Goal: Task Accomplishment & Management: Manage account settings

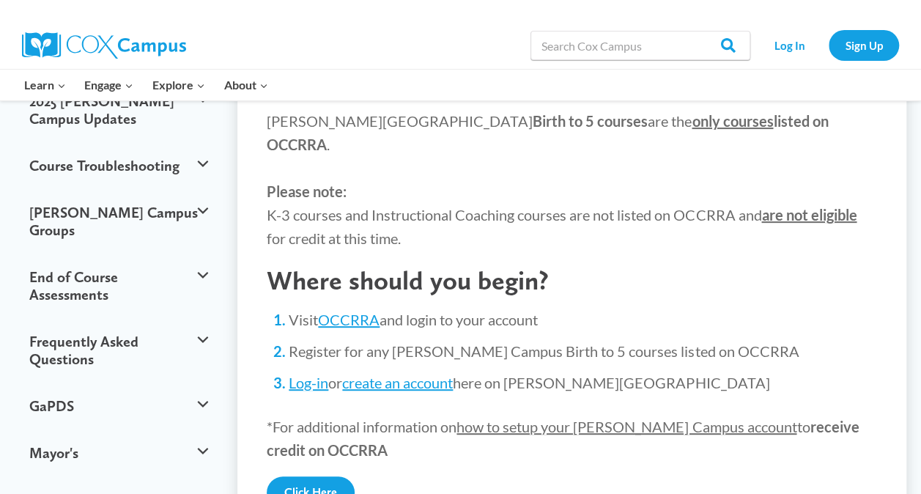
scroll to position [192, 0]
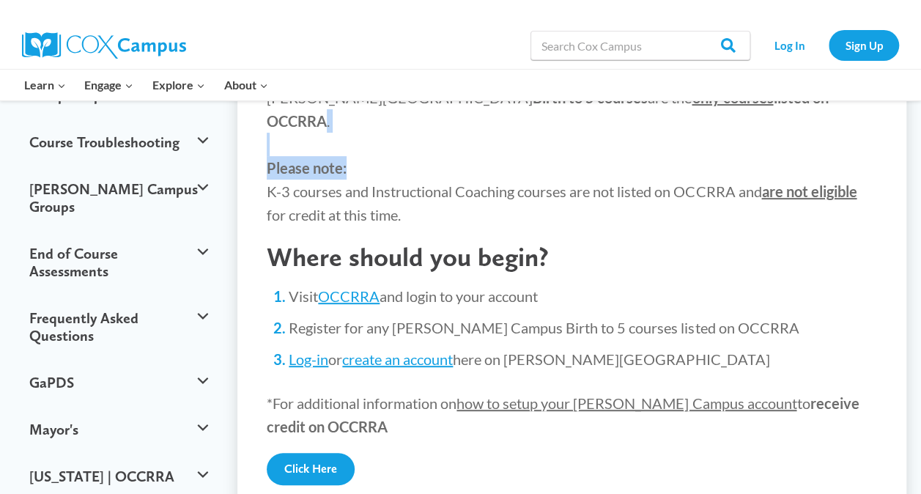
drag, startPoint x: 918, startPoint y: 106, endPoint x: 927, endPoint y: 144, distance: 39.3
drag, startPoint x: 927, startPoint y: 144, endPoint x: 890, endPoint y: 202, distance: 68.9
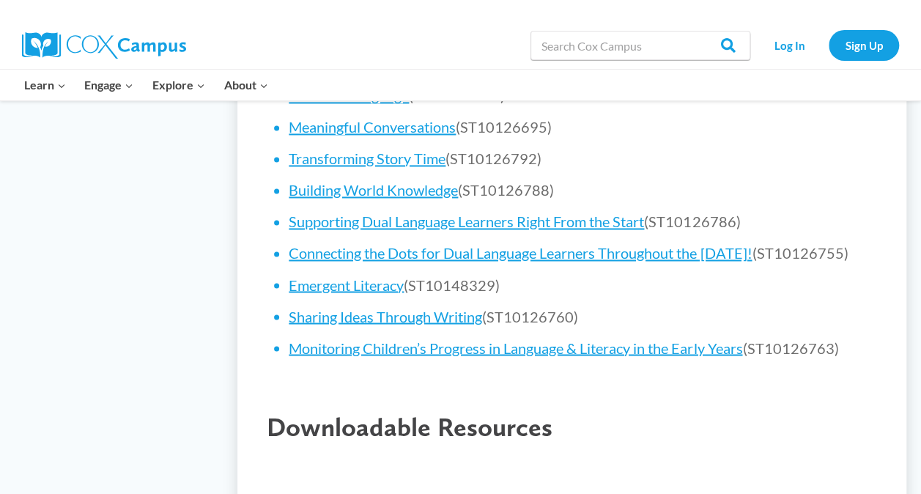
scroll to position [1176, 0]
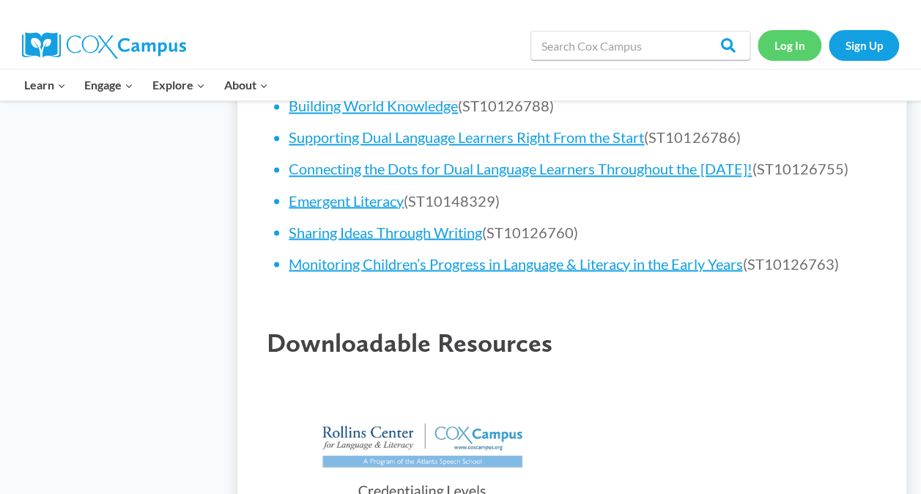
click at [799, 48] on link "Log In" at bounding box center [790, 45] width 64 height 30
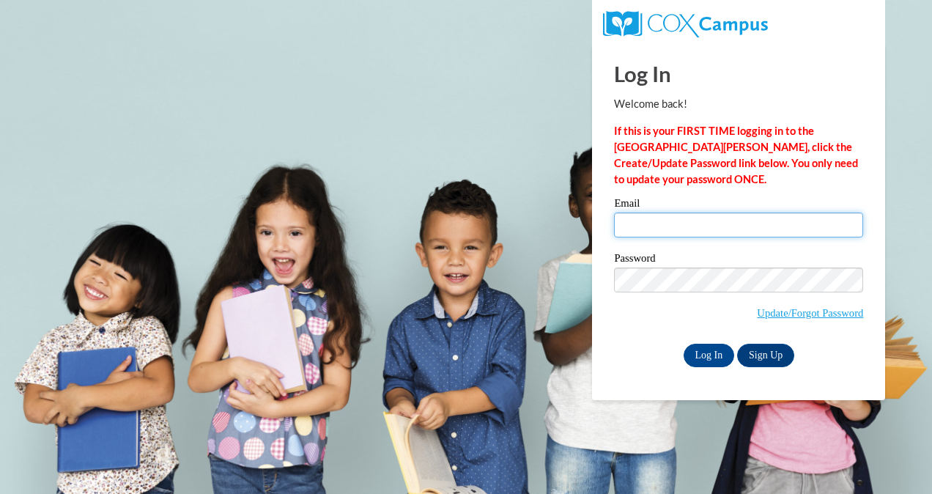
click at [692, 218] on input "Email" at bounding box center [738, 225] width 249 height 25
type input "[EMAIL_ADDRESS][DOMAIN_NAME]"
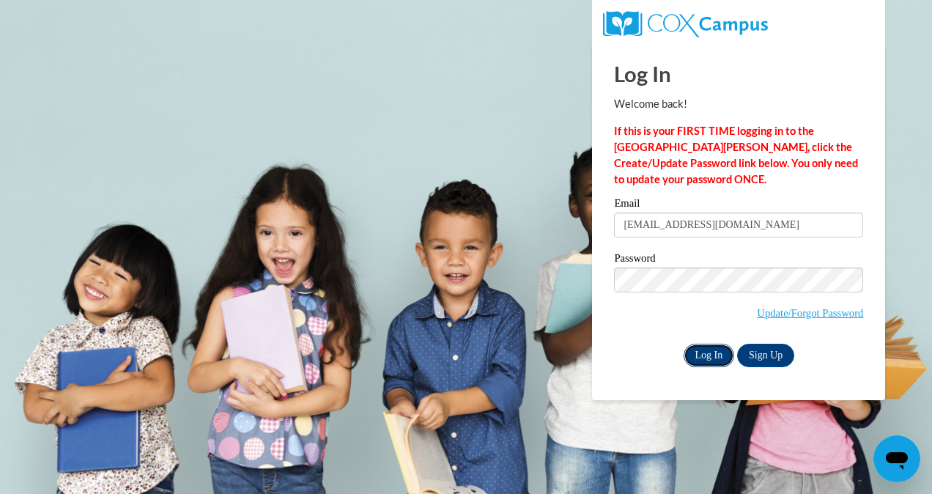
click at [701, 358] on input "Log In" at bounding box center [709, 355] width 51 height 23
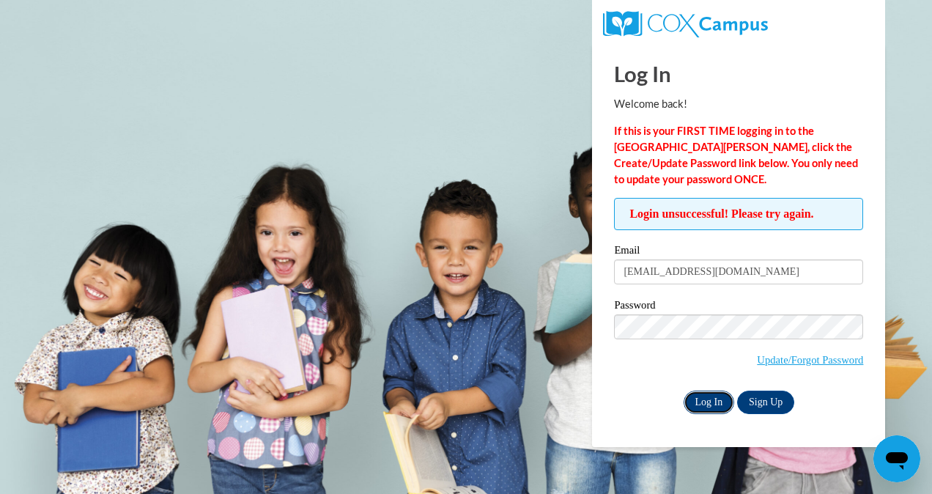
click at [699, 402] on input "Log In" at bounding box center [709, 402] width 51 height 23
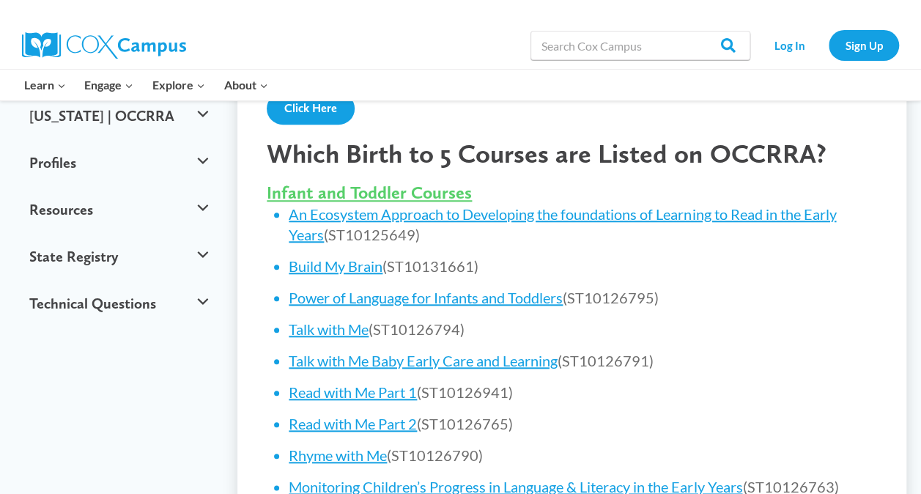
scroll to position [556, 0]
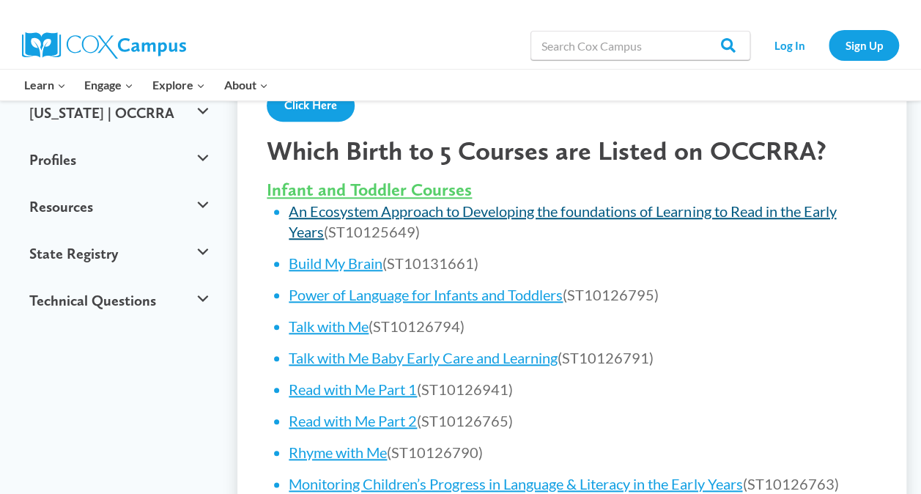
click at [629, 202] on link "An Ecosystem Approach to Developing the foundations of Learning to Read in the …" at bounding box center [563, 221] width 548 height 38
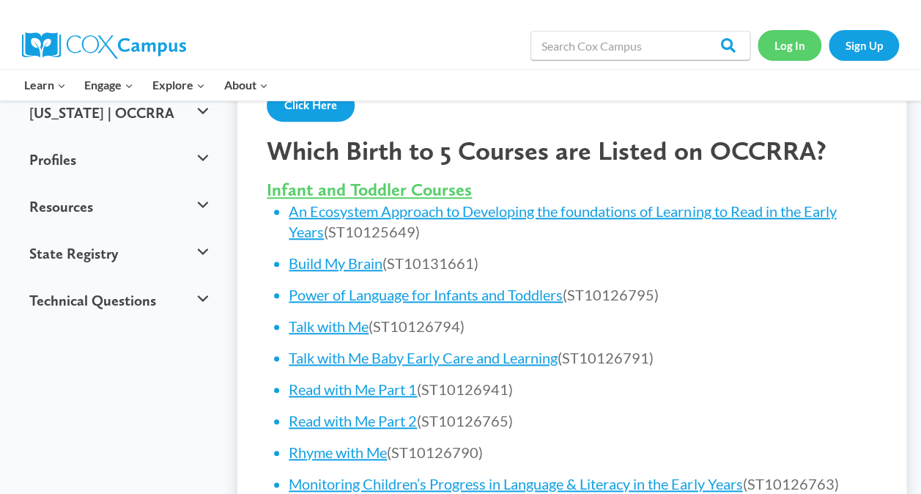
click at [784, 41] on link "Log In" at bounding box center [790, 45] width 64 height 30
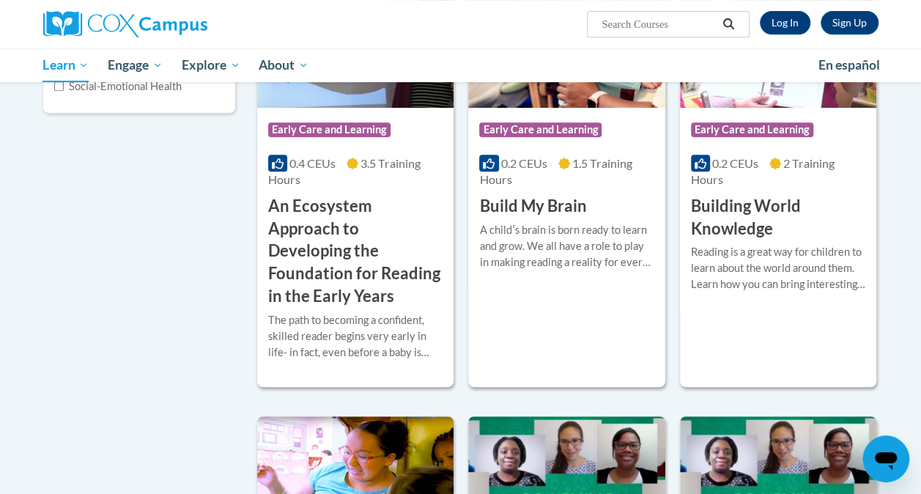
scroll to position [327, 0]
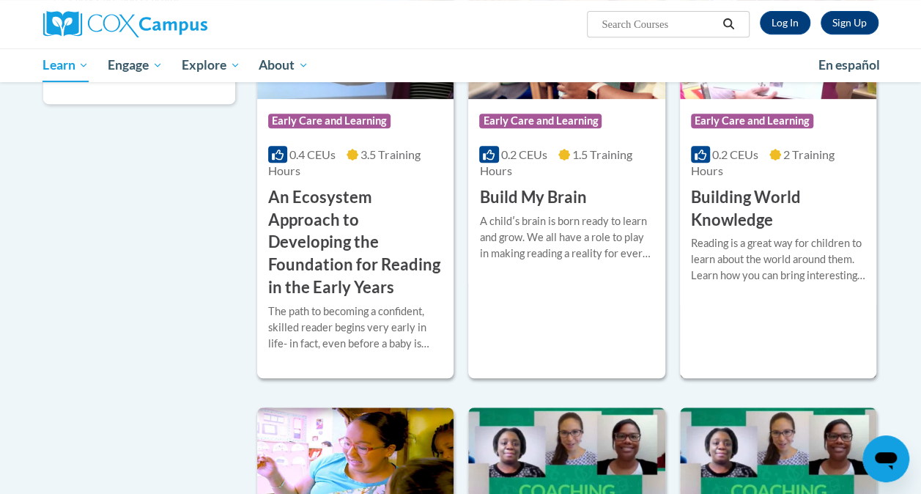
click at [768, 198] on h3 "Building World Knowledge" at bounding box center [778, 208] width 174 height 45
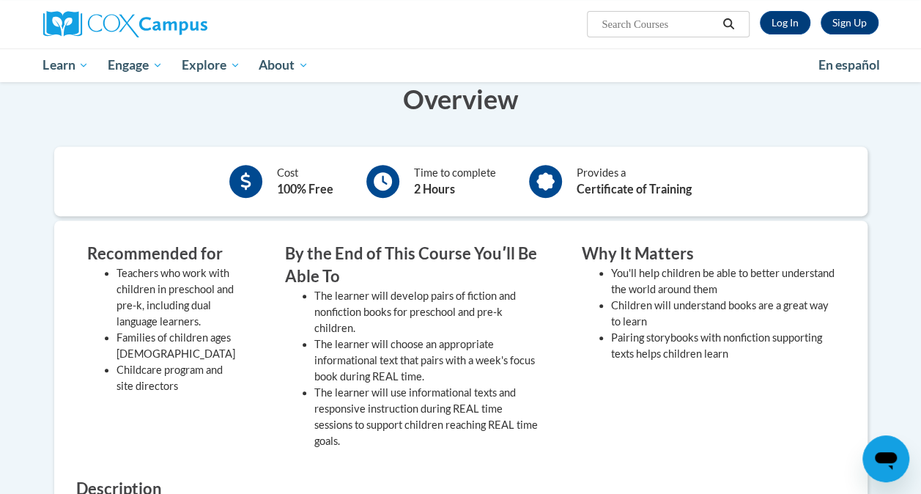
scroll to position [296, 0]
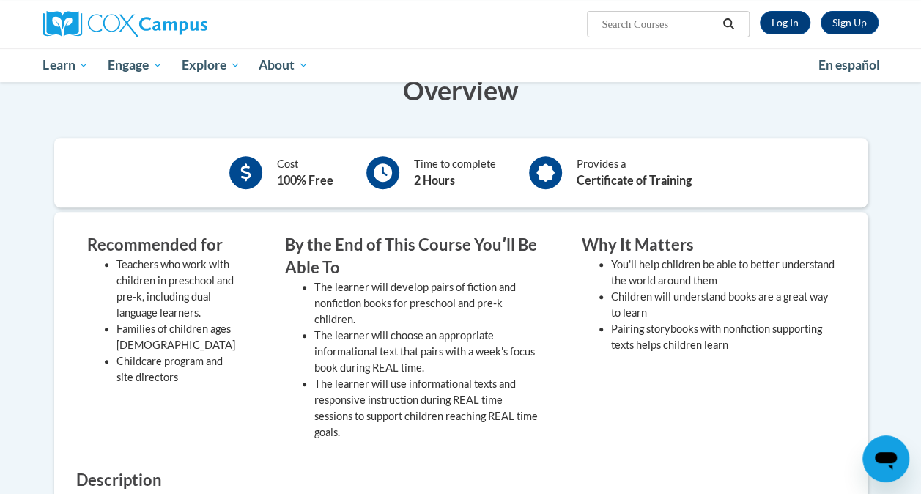
drag, startPoint x: 919, startPoint y: 189, endPoint x: 919, endPoint y: 198, distance: 8.8
click at [919, 198] on body "Sign Up Log In Search Search... Toggle navigation My Learning My Learning My Co…" at bounding box center [460, 387] width 921 height 1366
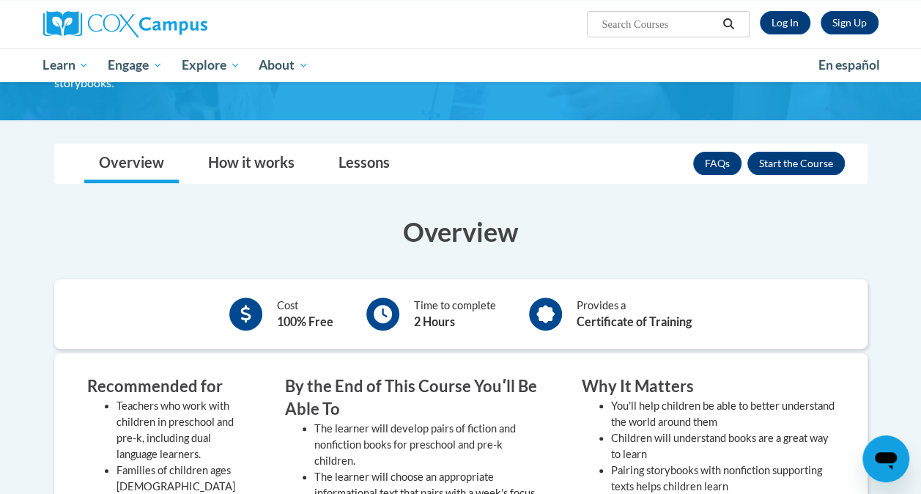
scroll to position [141, 0]
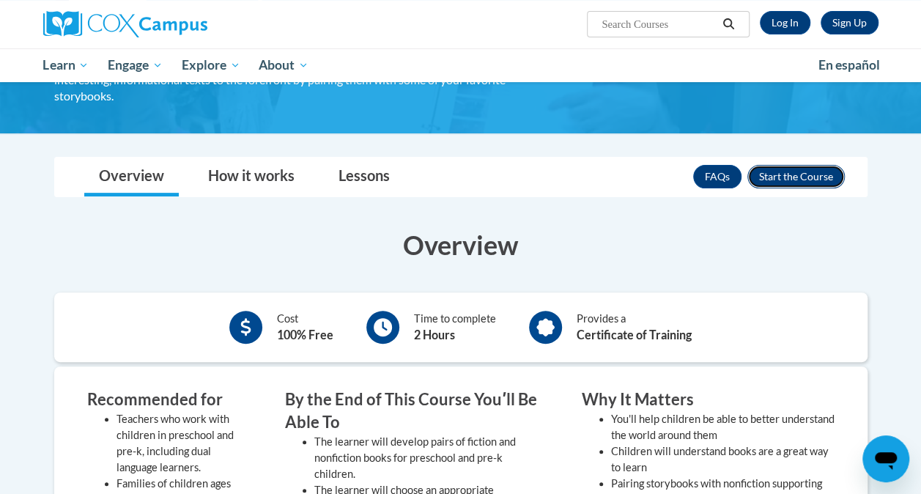
click at [801, 177] on button "Enroll" at bounding box center [796, 176] width 97 height 23
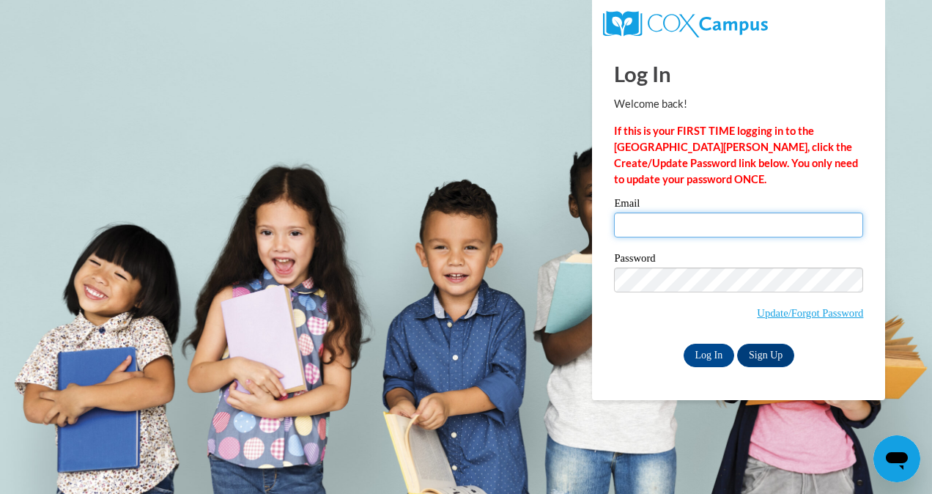
click at [689, 226] on input "Email" at bounding box center [738, 225] width 249 height 25
type input "[EMAIL_ADDRESS][DOMAIN_NAME]"
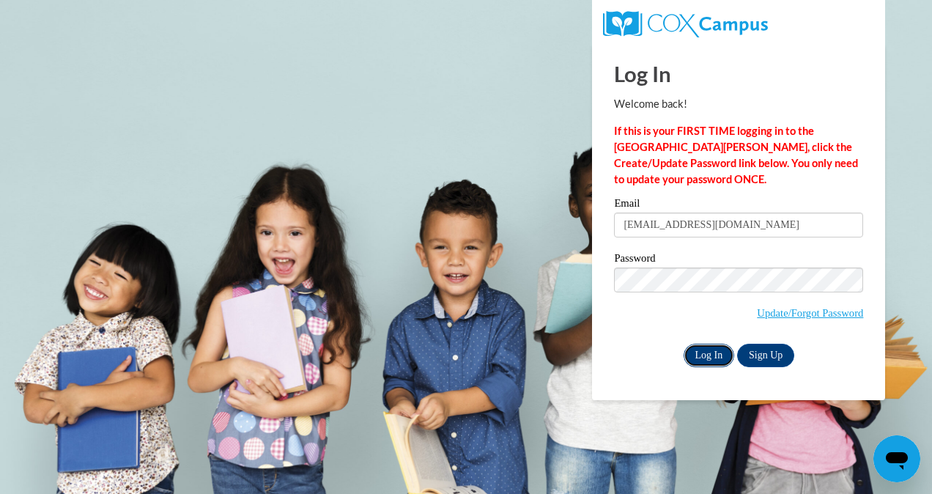
click at [714, 353] on input "Log In" at bounding box center [709, 355] width 51 height 23
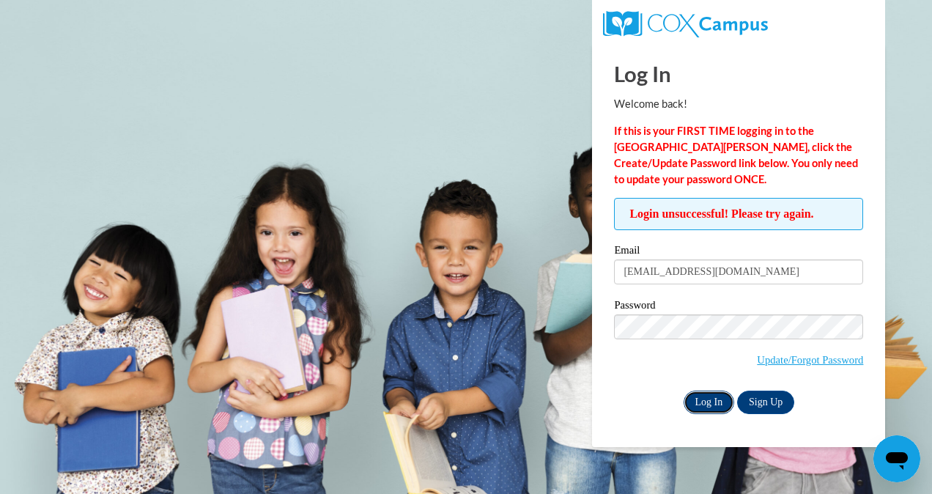
click at [704, 402] on input "Log In" at bounding box center [709, 402] width 51 height 23
click at [702, 396] on input "Log In" at bounding box center [709, 402] width 51 height 23
click at [709, 403] on input "Log In" at bounding box center [709, 402] width 51 height 23
click at [799, 362] on link "Update/Forgot Password" at bounding box center [810, 360] width 106 height 12
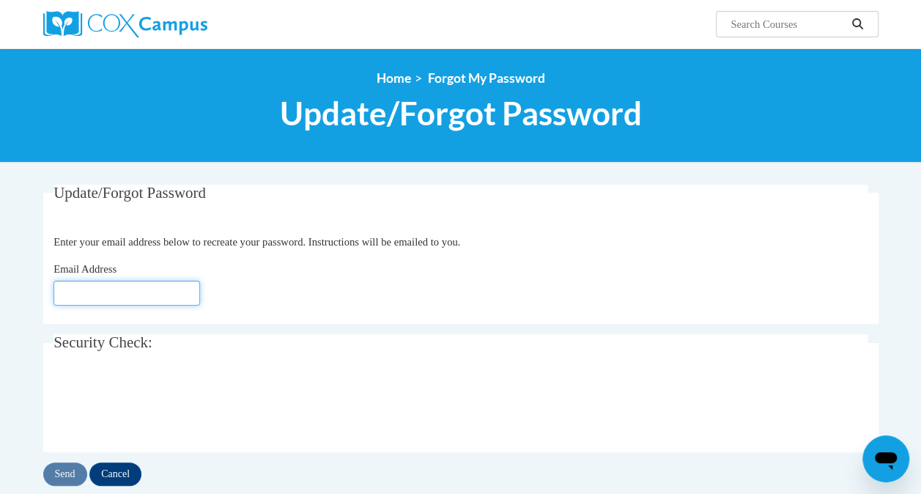
click at [135, 295] on input "Email Address" at bounding box center [127, 293] width 147 height 25
type input "[EMAIL_ADDRESS][DOMAIN_NAME]"
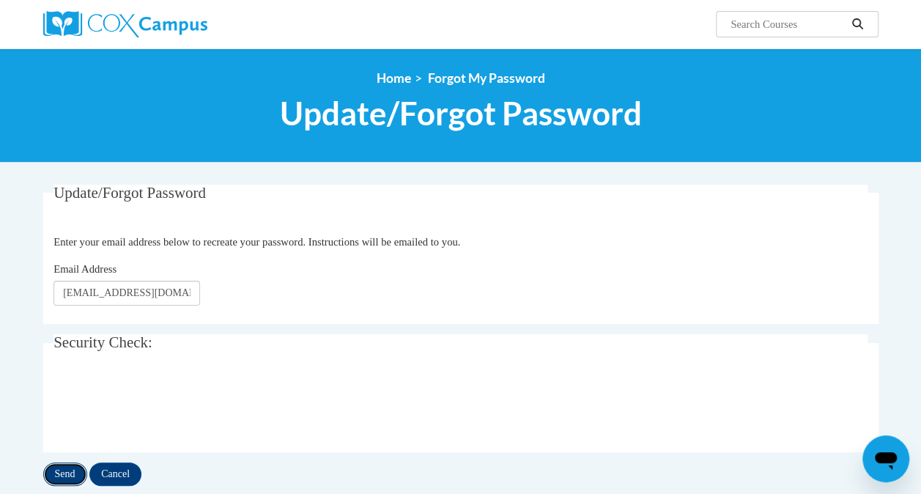
click at [54, 474] on input "Send" at bounding box center [65, 474] width 44 height 23
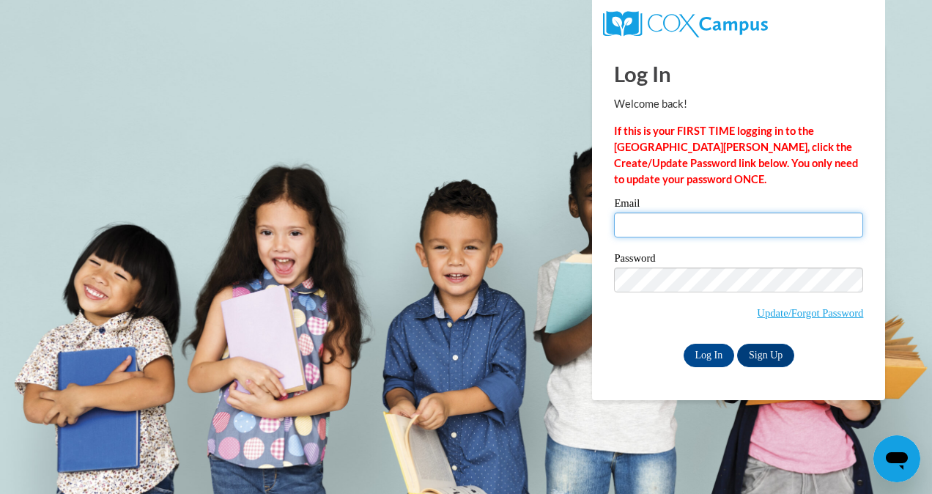
click at [653, 223] on input "Email" at bounding box center [738, 225] width 249 height 25
type input "[EMAIL_ADDRESS][DOMAIN_NAME]"
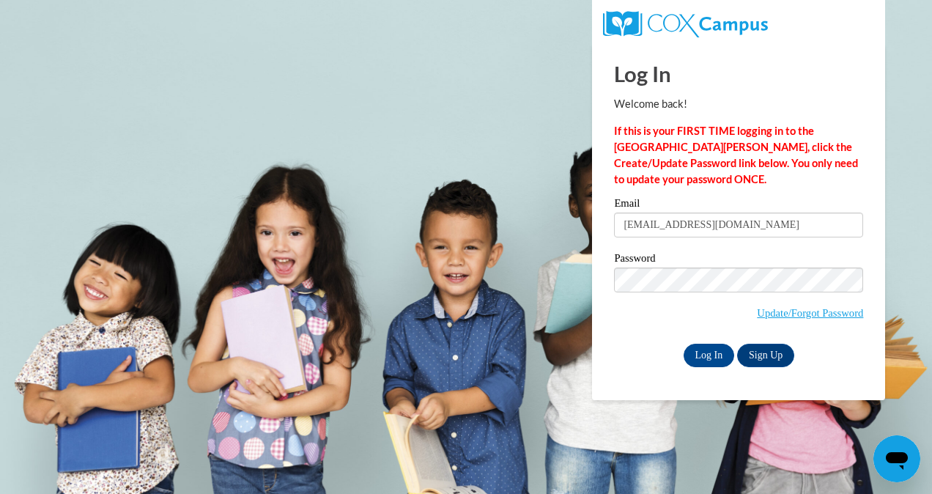
click at [625, 362] on div "Log In Sign Up" at bounding box center [738, 355] width 249 height 23
click at [699, 351] on input "Log In" at bounding box center [709, 355] width 51 height 23
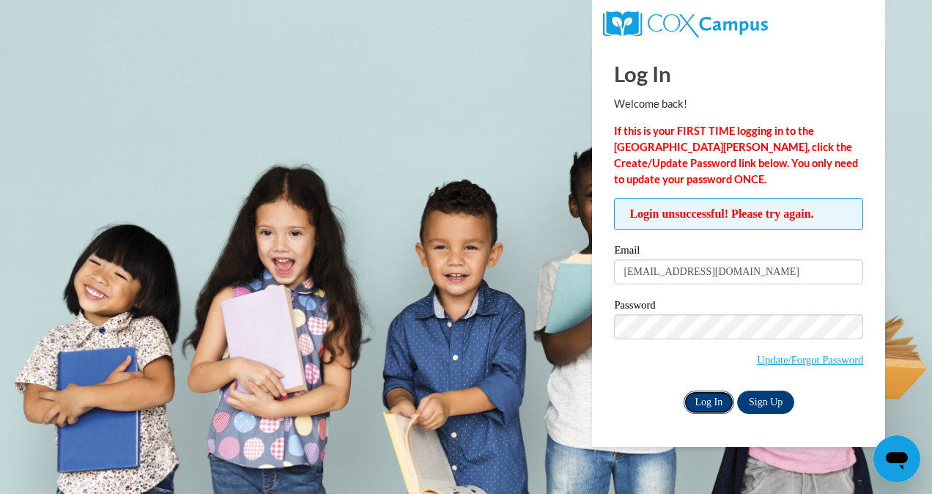
click at [707, 398] on input "Log In" at bounding box center [709, 402] width 51 height 23
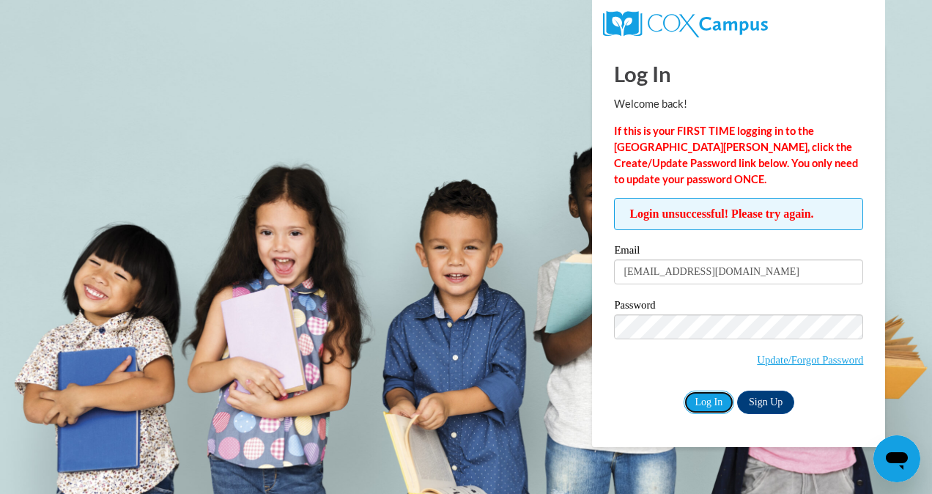
click at [707, 398] on input "Log In" at bounding box center [709, 402] width 51 height 23
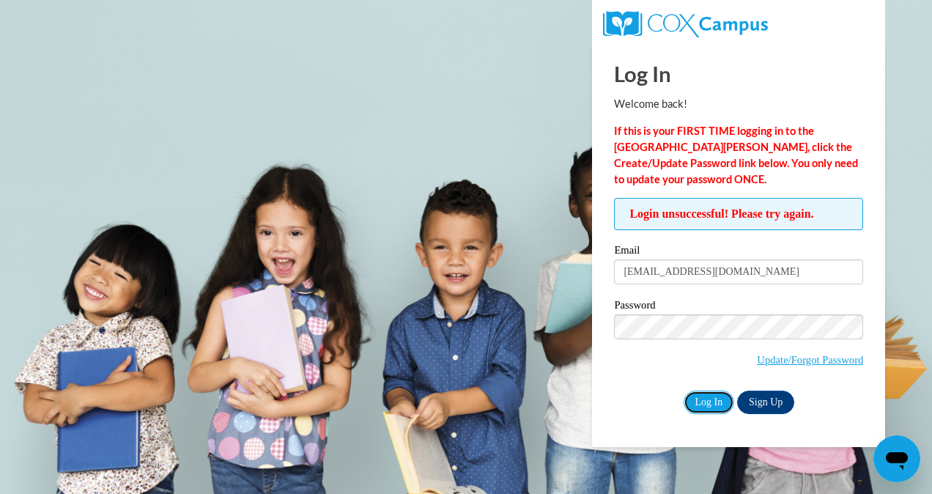
click at [707, 398] on input "Log In" at bounding box center [709, 402] width 51 height 23
click at [757, 360] on link "Update/Forgot Password" at bounding box center [810, 360] width 106 height 12
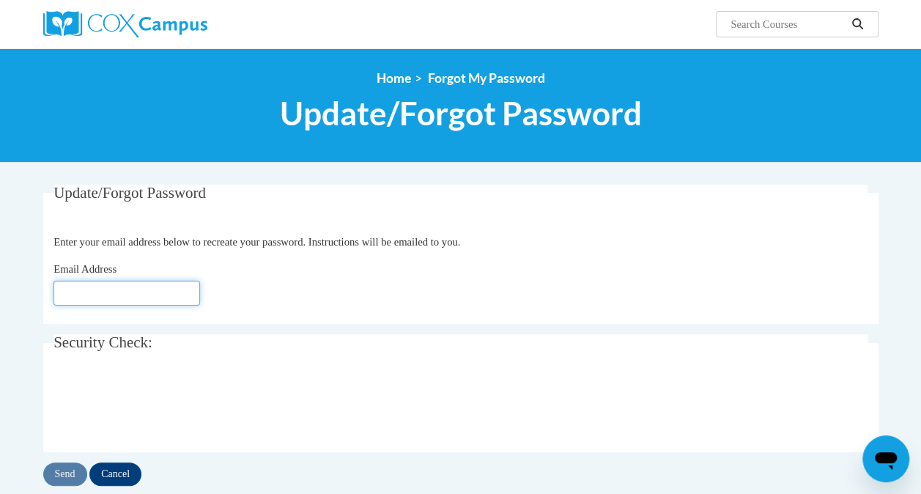
click at [116, 283] on input "Email Address" at bounding box center [127, 293] width 147 height 25
type input "[EMAIL_ADDRESS][DOMAIN_NAME]"
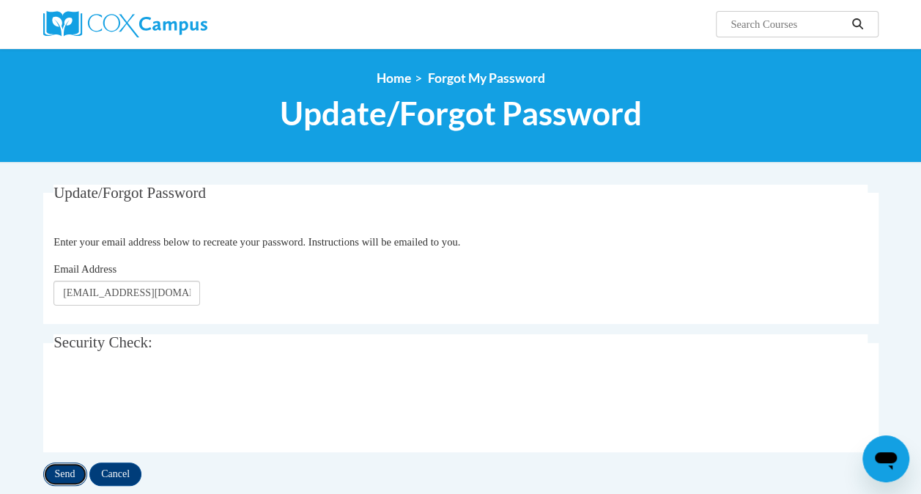
click at [65, 466] on input "Send" at bounding box center [65, 474] width 44 height 23
